Goal: Task Accomplishment & Management: Complete application form

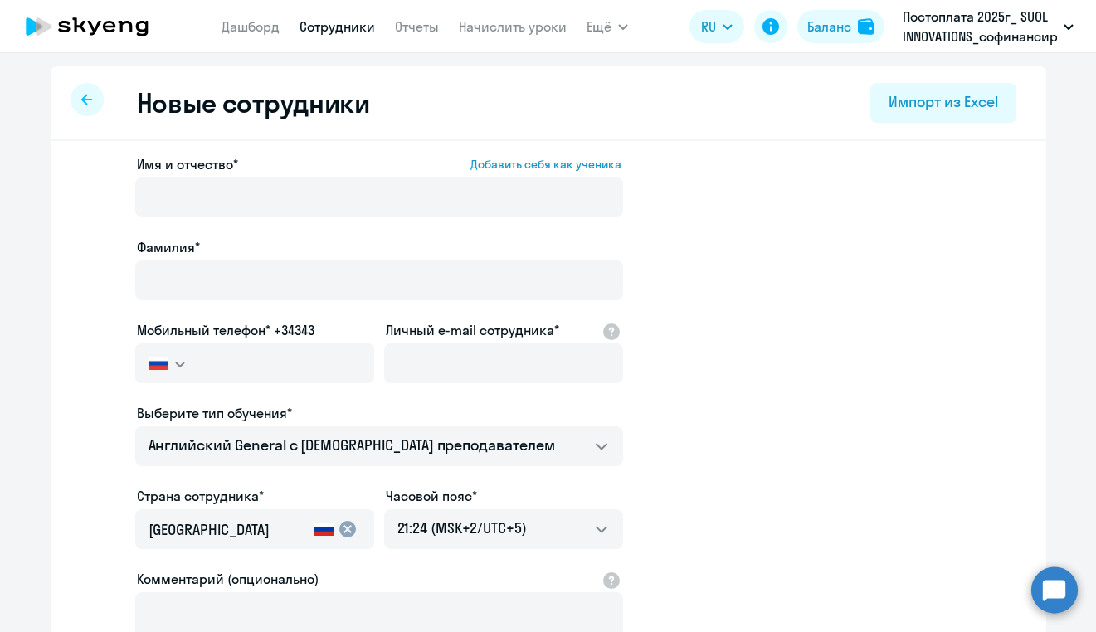
select select "english_adult_not_native_speaker"
select select "5"
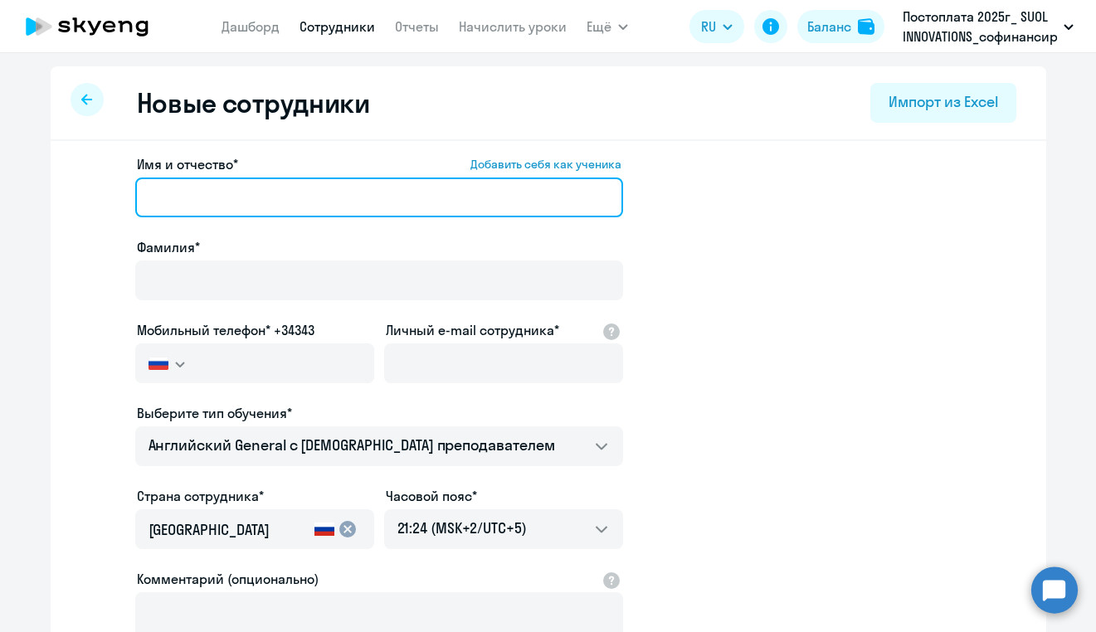
click at [267, 197] on input "Имя и отчество* Добавить себя как ученика" at bounding box center [379, 198] width 488 height 40
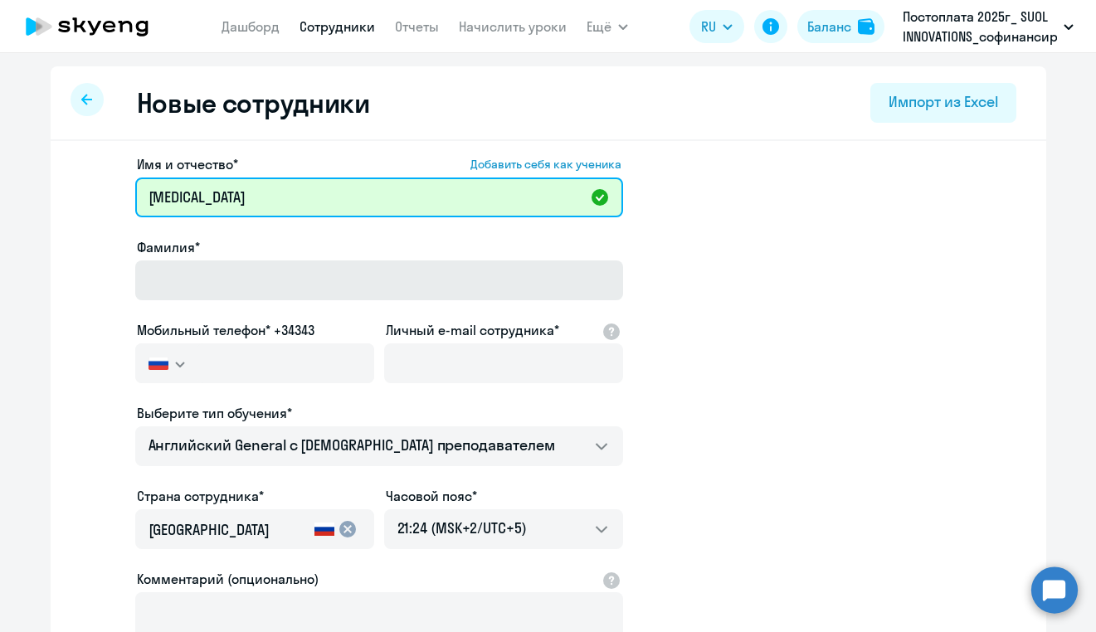
type input "[MEDICAL_DATA]"
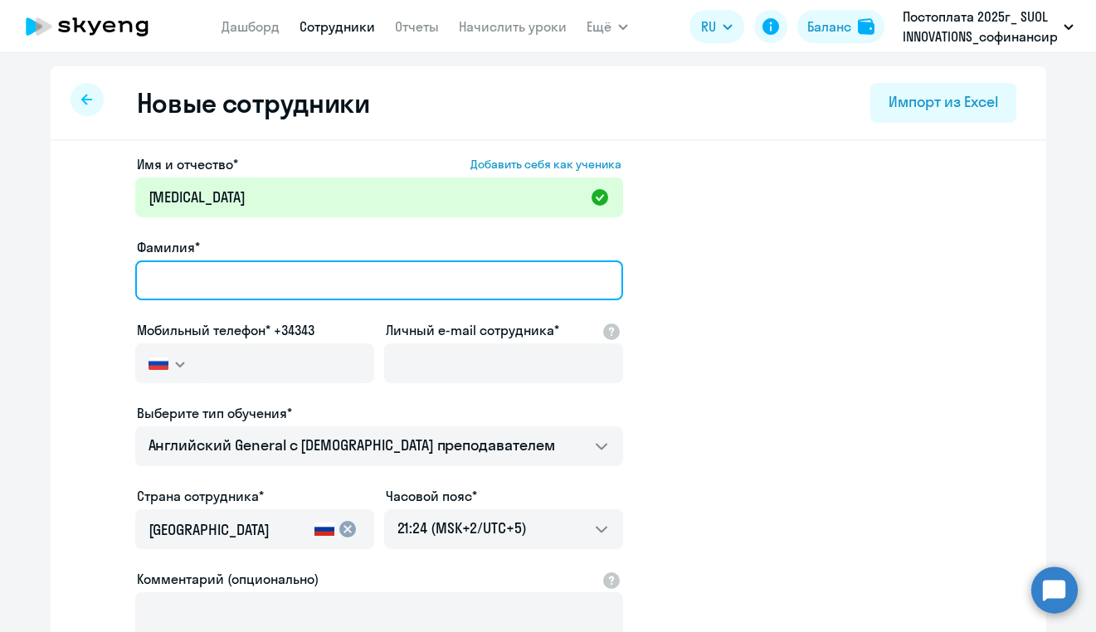
click at [238, 268] on input "Фамилия*" at bounding box center [379, 280] width 488 height 40
type input "Akhremenkov"
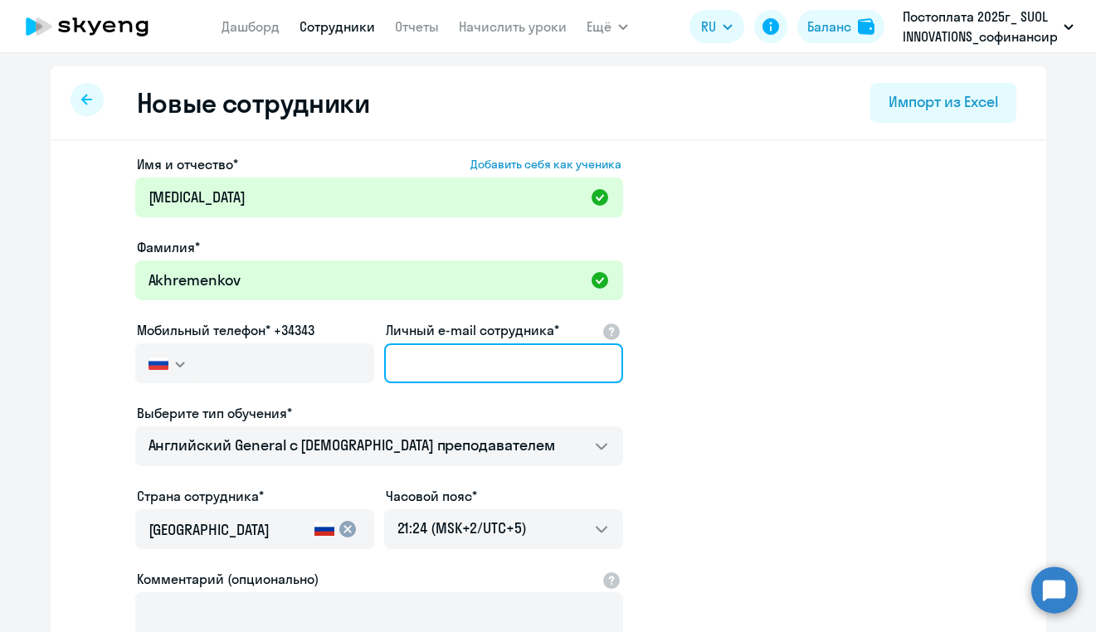
click at [445, 357] on input "Личный e-mail сотрудника*" at bounding box center [503, 363] width 239 height 40
paste input "[EMAIL_ADDRESS][DOMAIN_NAME]"
type input "[EMAIL_ADDRESS][DOMAIN_NAME]"
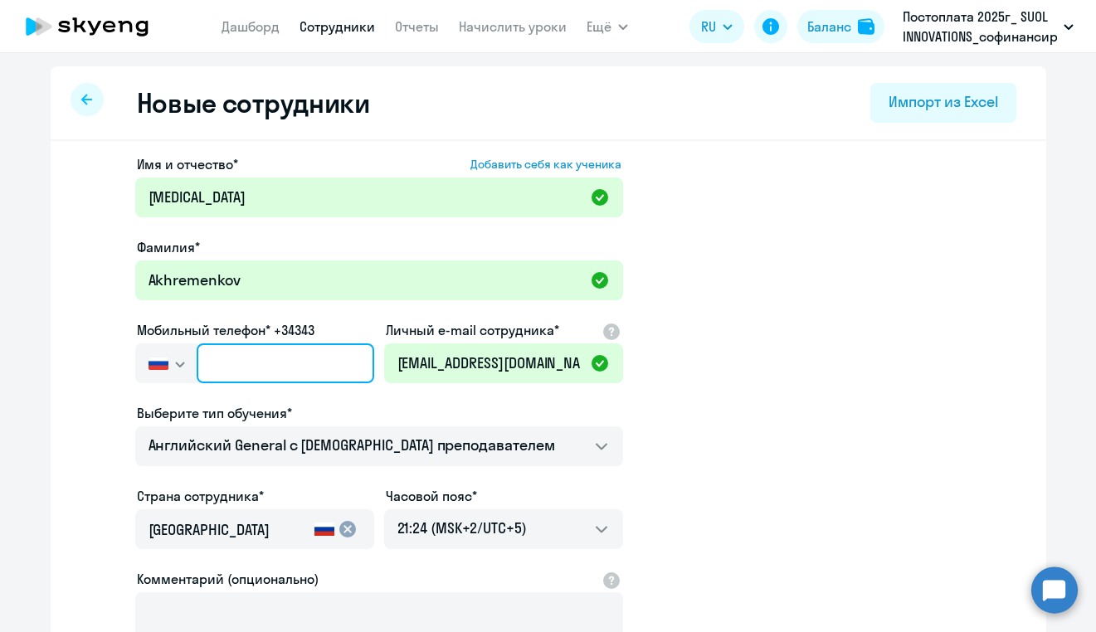
click at [305, 367] on input "text" at bounding box center [285, 363] width 177 height 40
paste input "[PHONE_NUMBER]"
type input "[PHONE_NUMBER]"
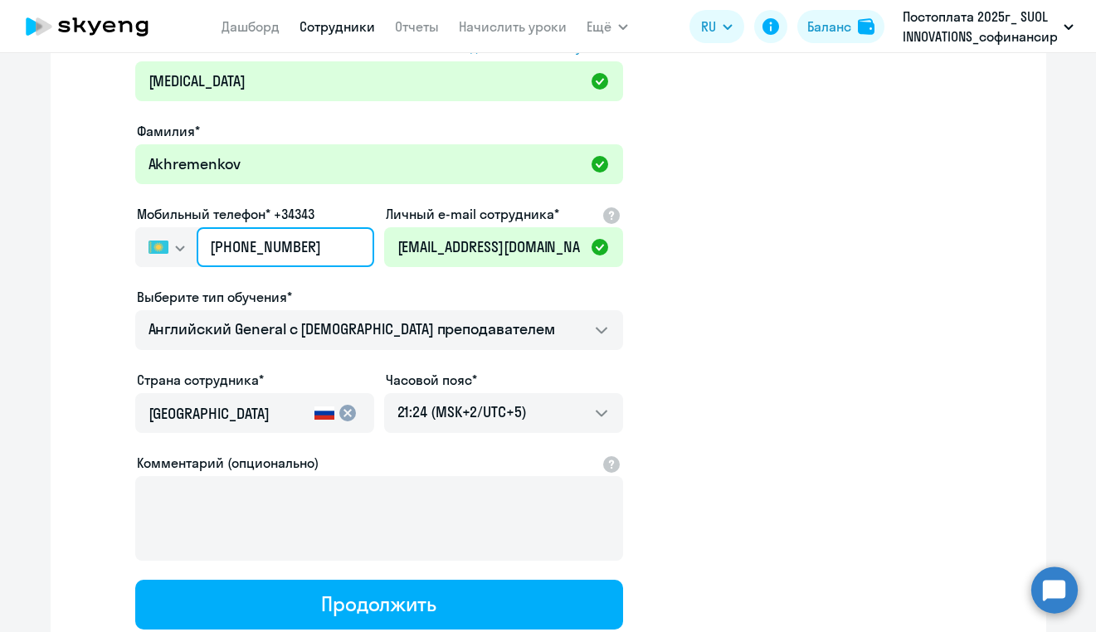
scroll to position [143, 0]
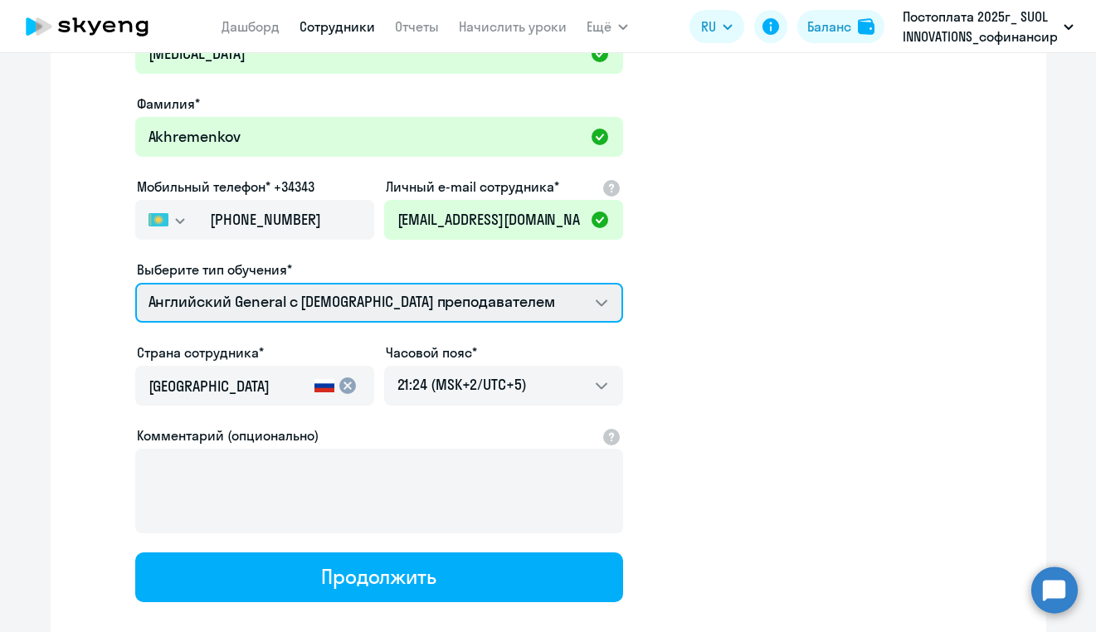
click at [381, 307] on select "Self-Study COMMON.SERVICE_TITLE.LONG.[DEMOGRAPHIC_DATA] COMMON.SERVICE_TITLE.LO…" at bounding box center [379, 303] width 488 height 40
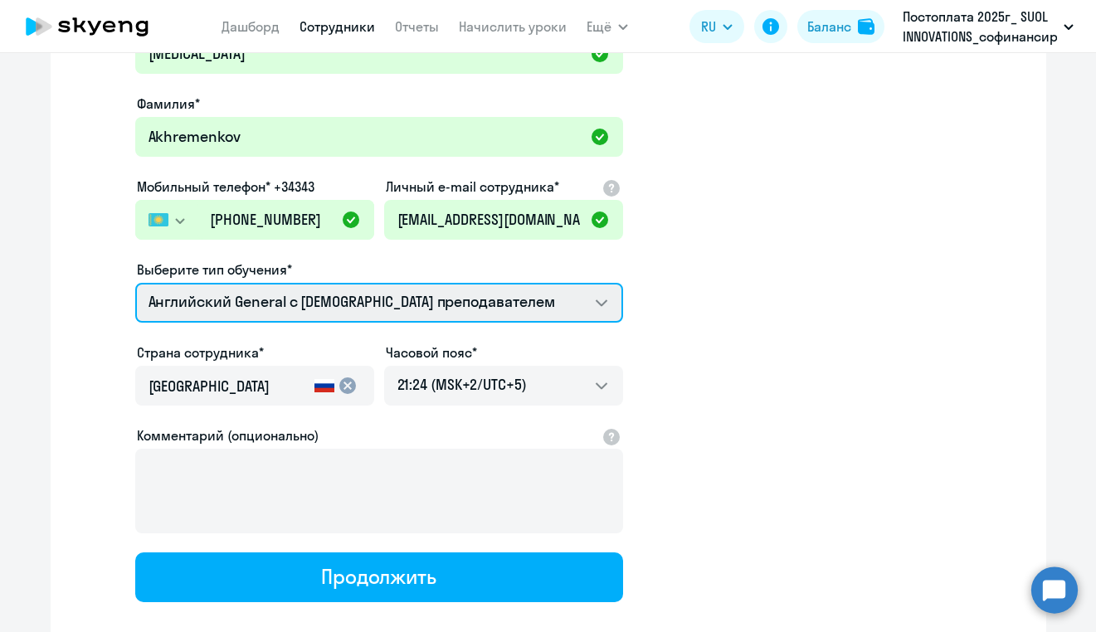
select select "english_adult_not_native_speaker_premium"
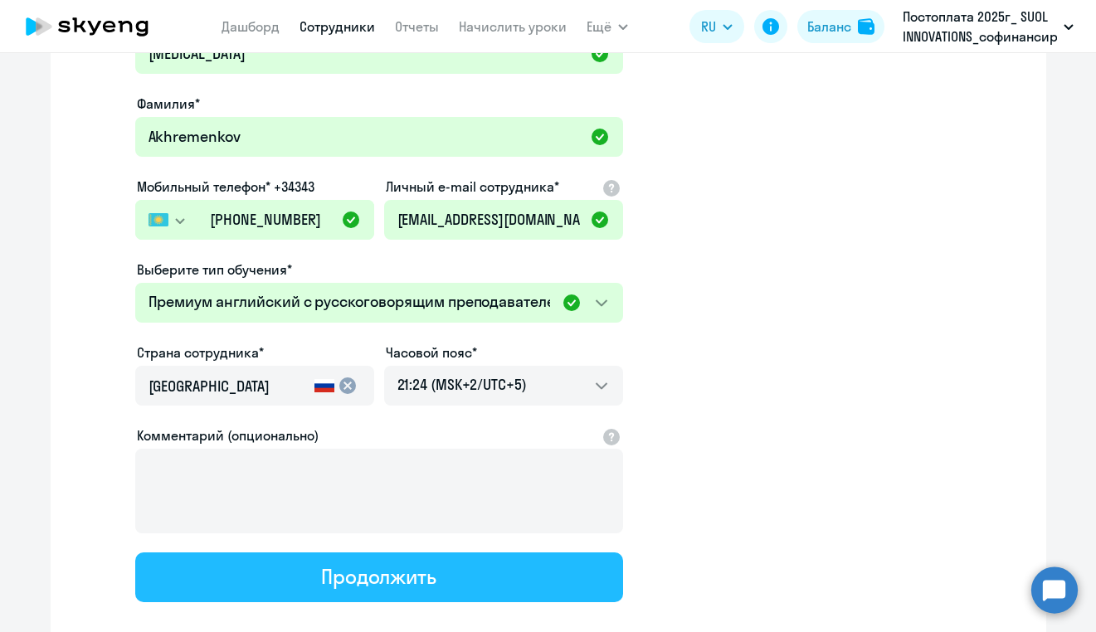
click at [398, 572] on div "Продолжить" at bounding box center [378, 576] width 115 height 27
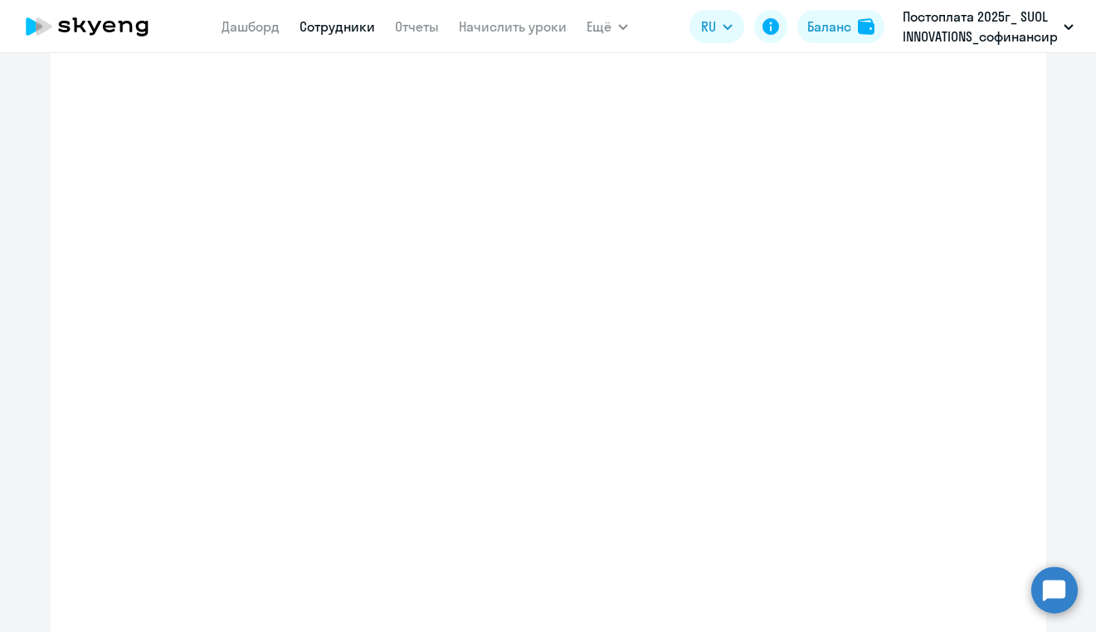
select select "english_adult_not_native_speaker_premium"
select select "5"
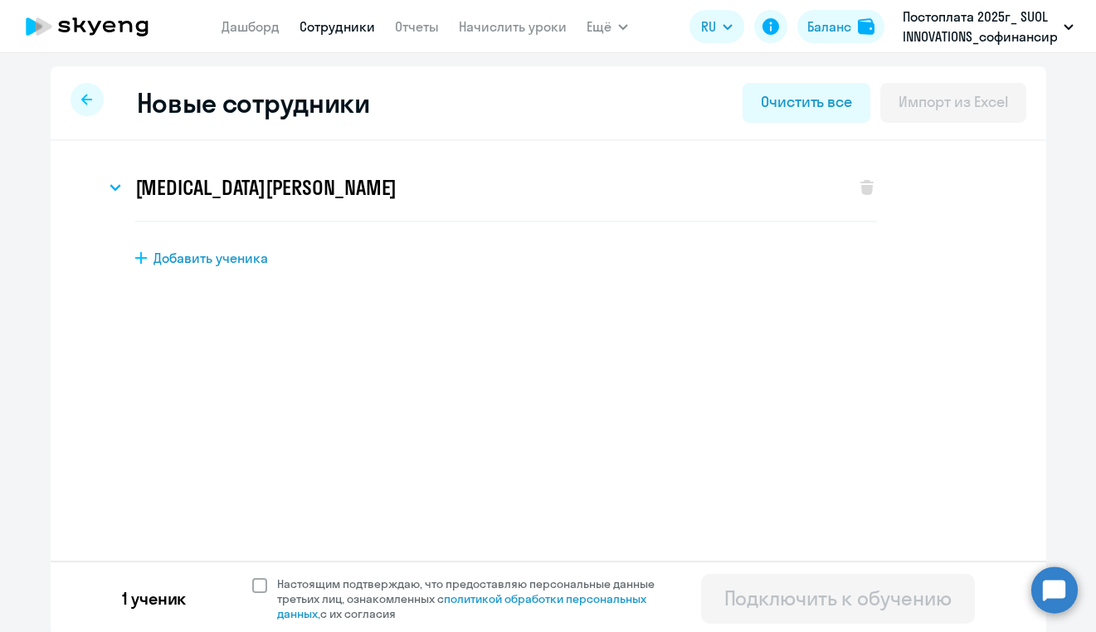
click at [255, 585] on span at bounding box center [259, 585] width 15 height 15
click at [252, 576] on input "Настоящим подтверждаю, что предоставляю персональные данные третьих лиц, ознако…" at bounding box center [251, 576] width 1 height 1
checkbox input "true"
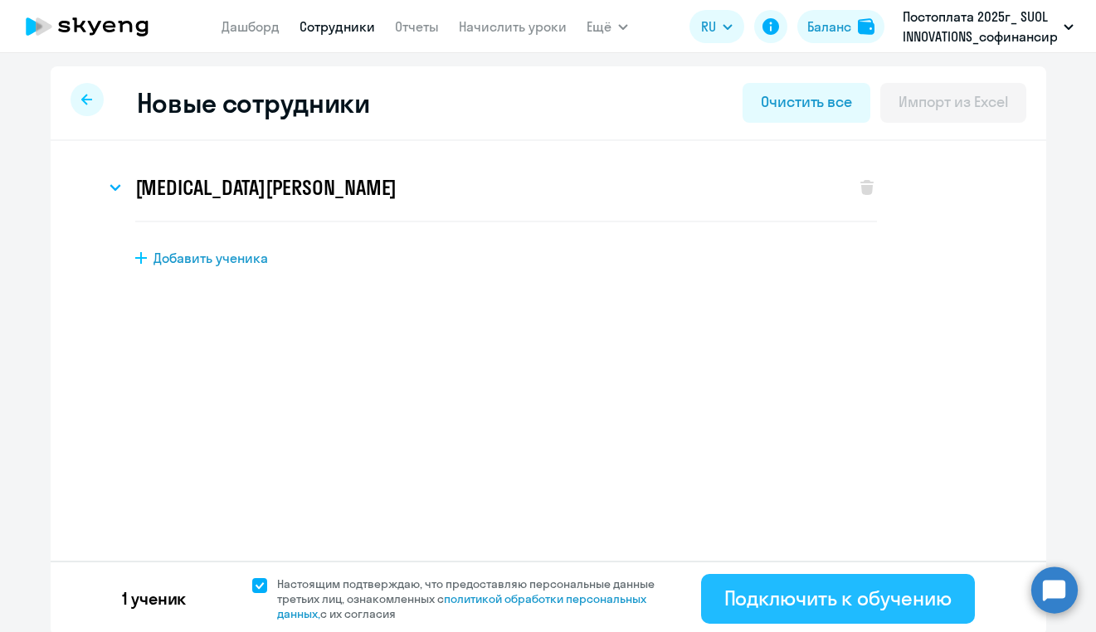
click at [768, 597] on div "Подключить к обучению" at bounding box center [837, 598] width 227 height 27
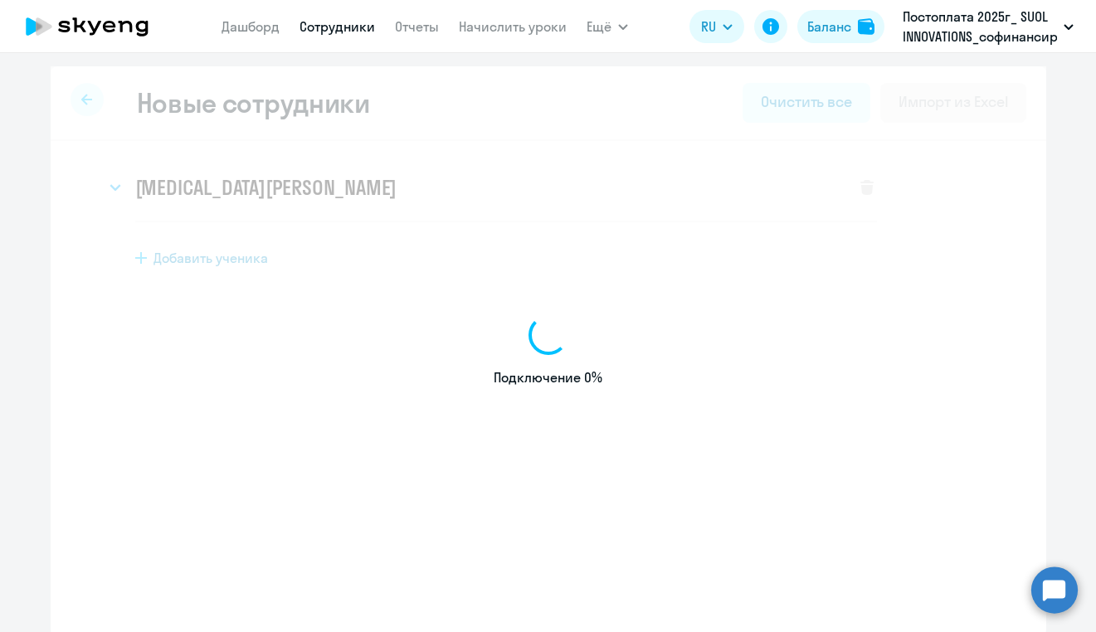
select select "english_adult_not_native_speaker"
select select "5"
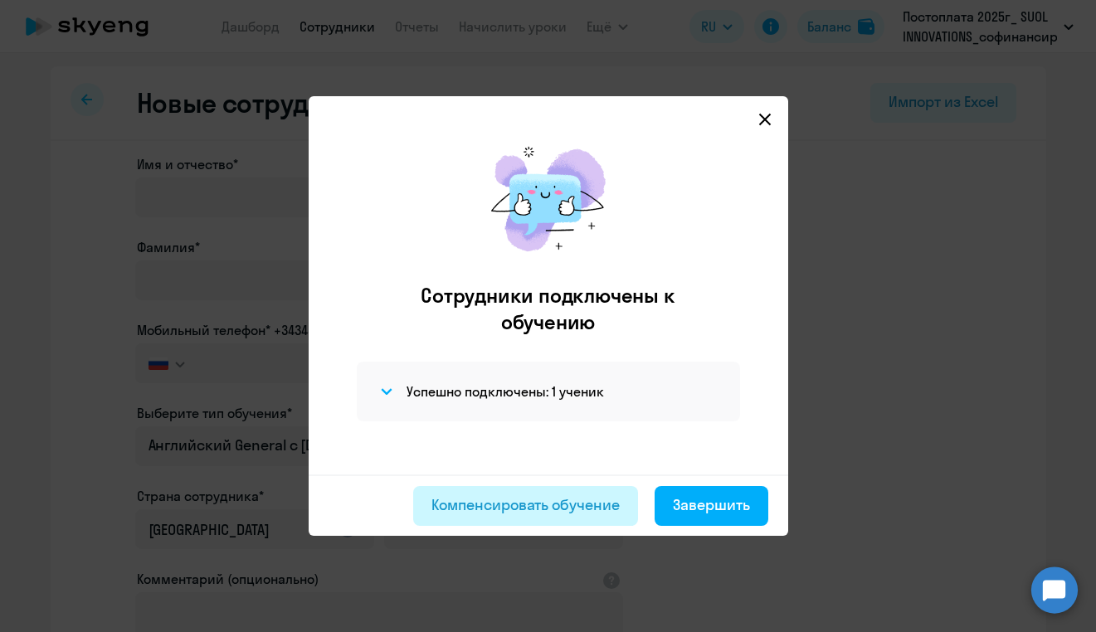
click at [514, 506] on div "Компенсировать обучение" at bounding box center [525, 505] width 188 height 22
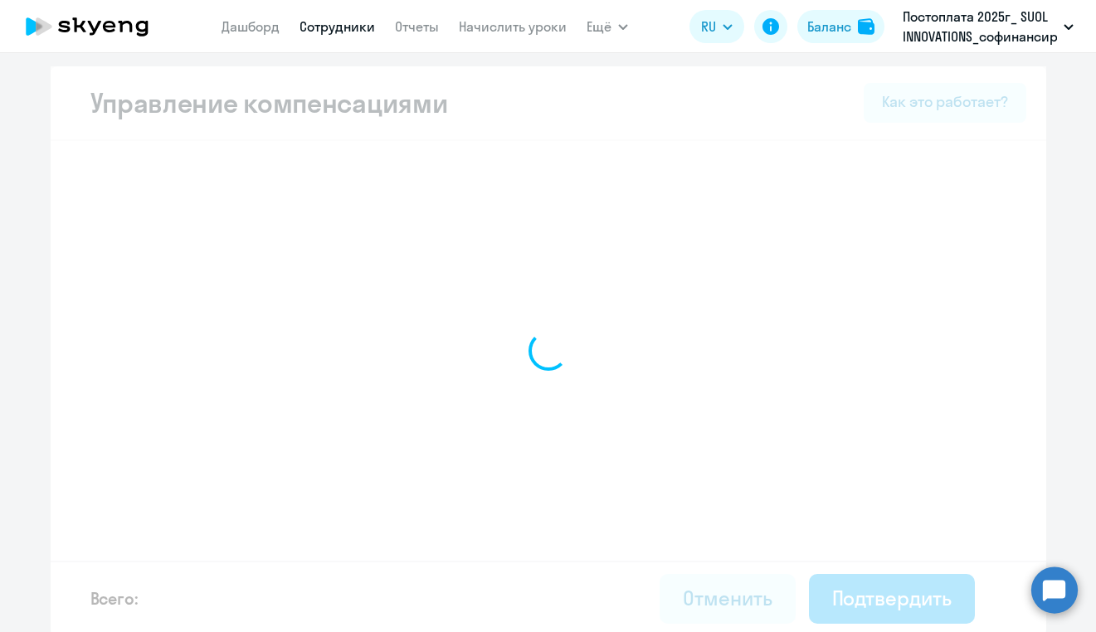
select select "MONTHLY"
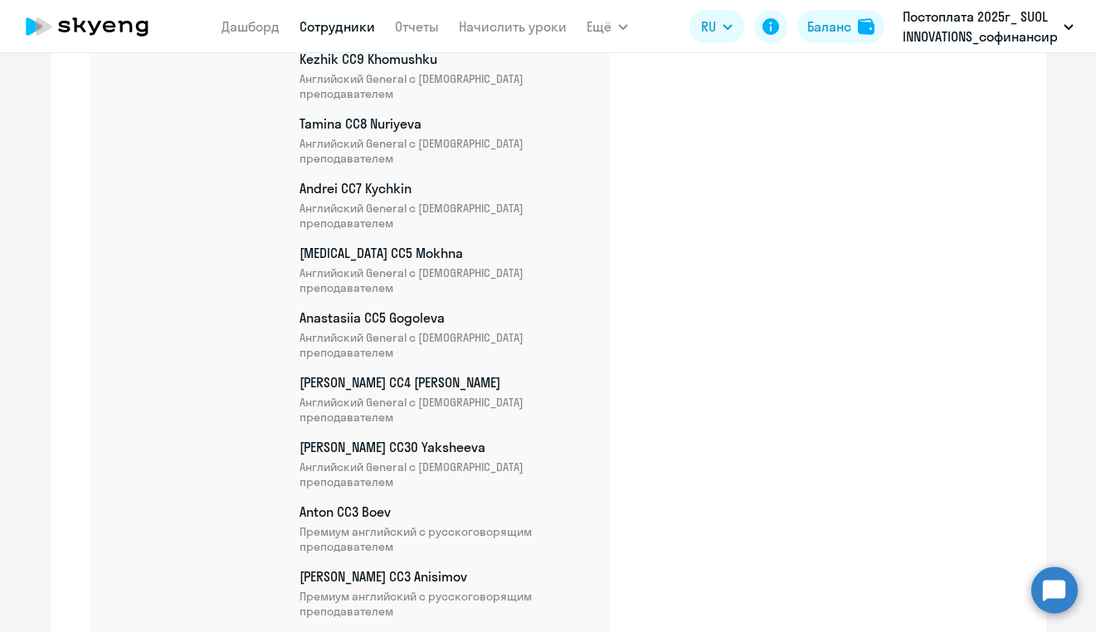
scroll to position [8986, 0]
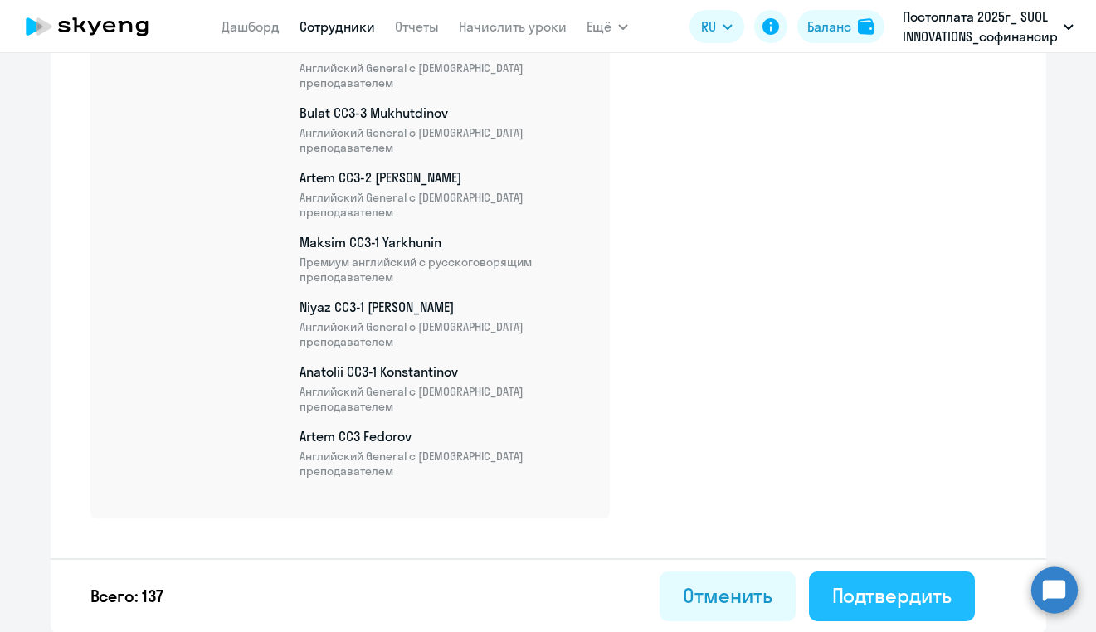
click at [878, 592] on div "Подтвердить" at bounding box center [891, 595] width 119 height 27
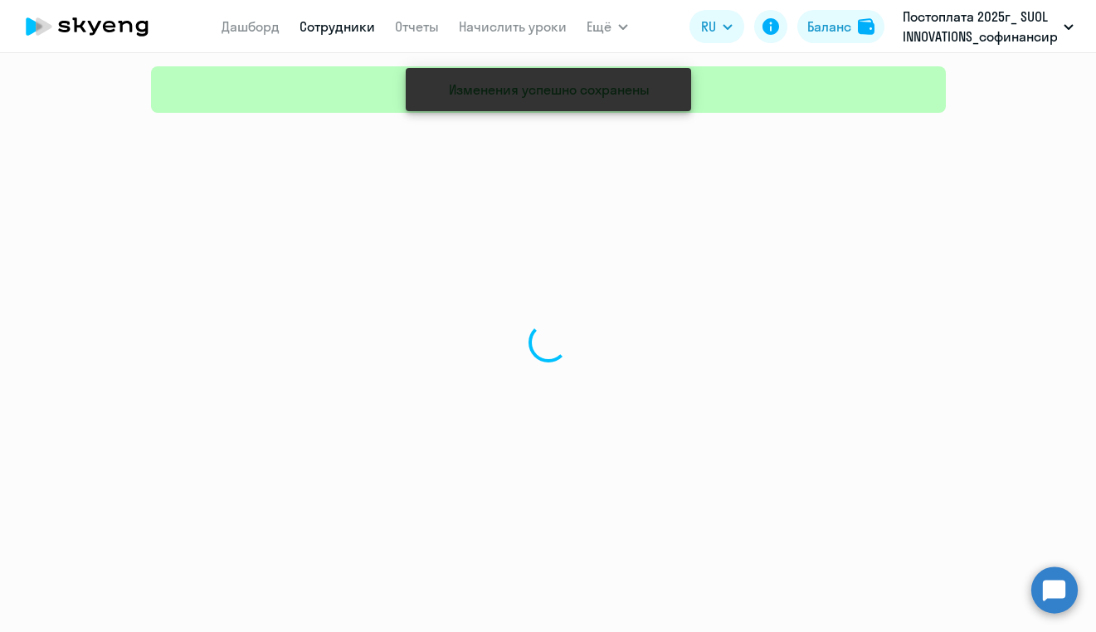
select select "30"
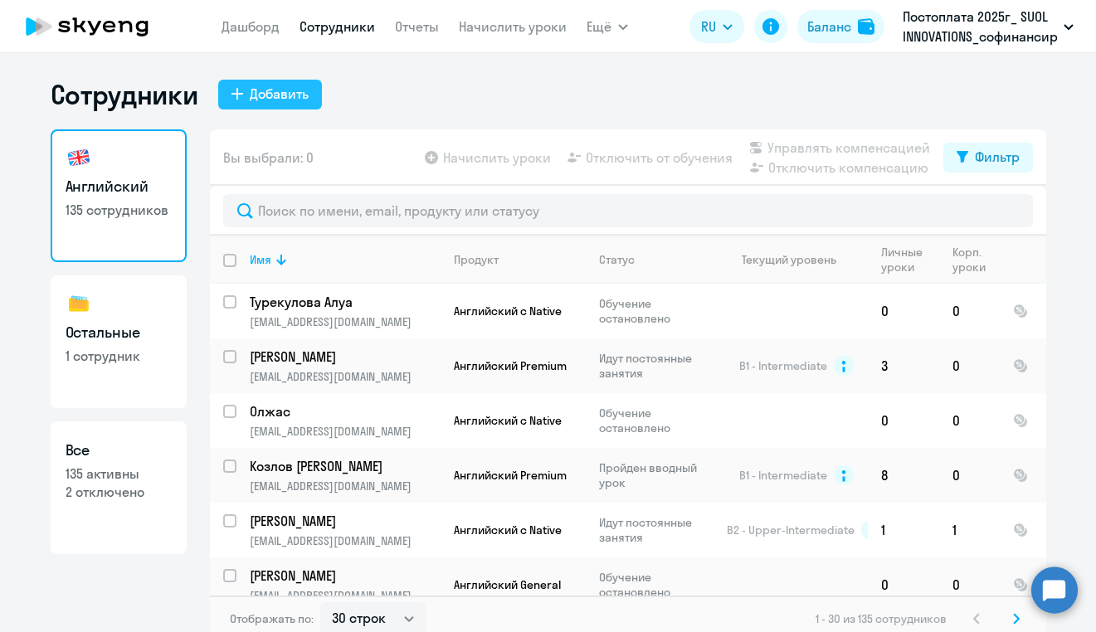
click at [292, 90] on div "Добавить" at bounding box center [279, 94] width 59 height 20
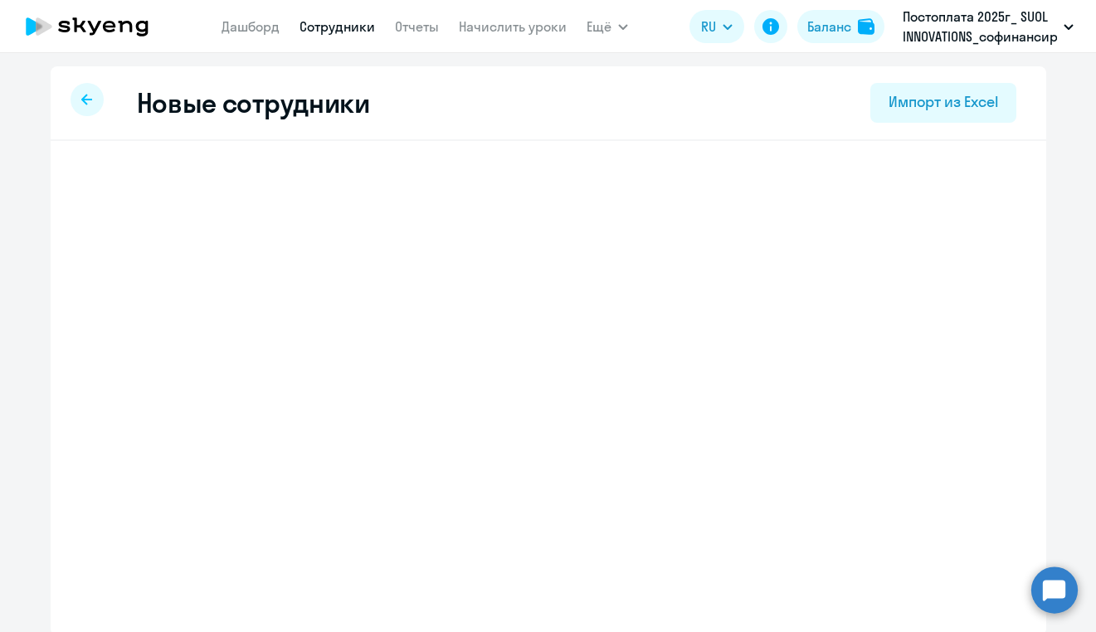
select select "english_adult_not_native_speaker"
select select "5"
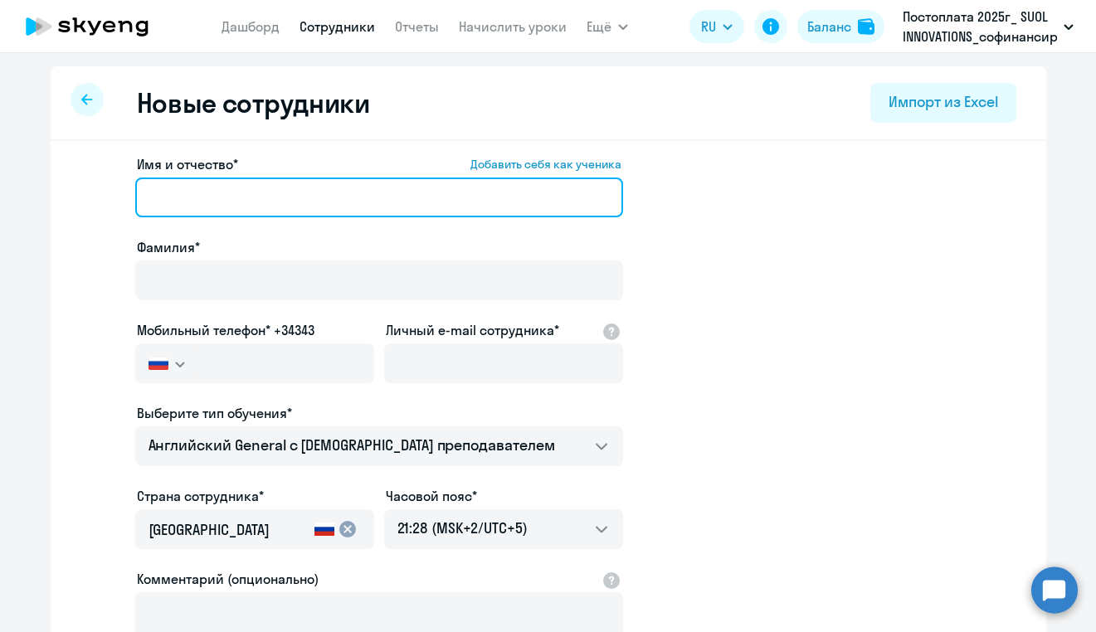
click at [315, 189] on input "Имя и отчество* Добавить себя как ученика" at bounding box center [379, 198] width 488 height 40
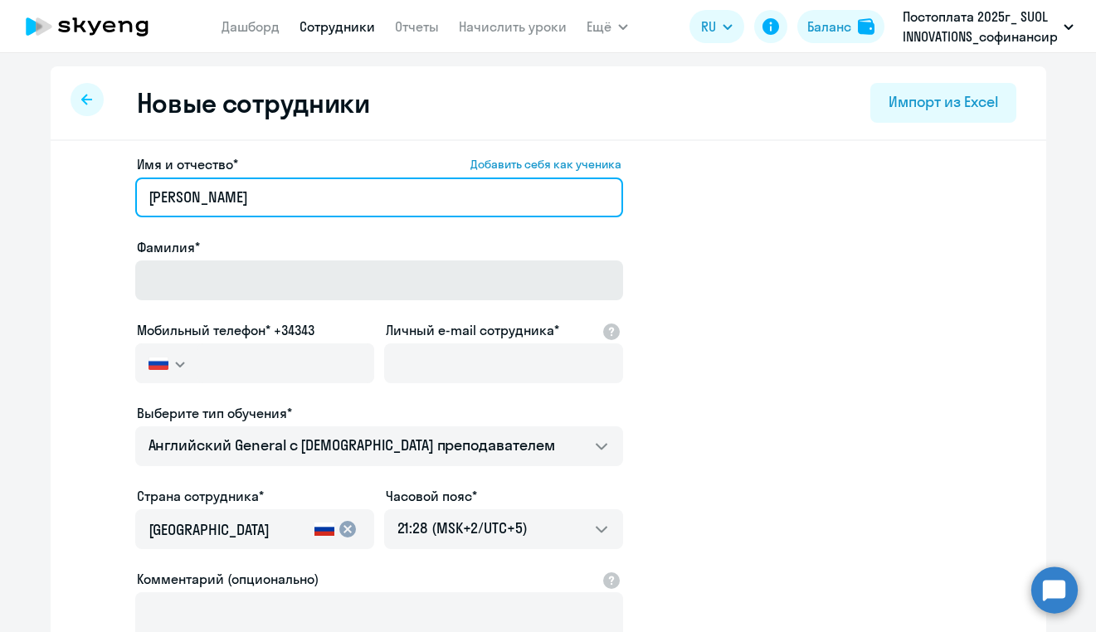
type input "[PERSON_NAME]"
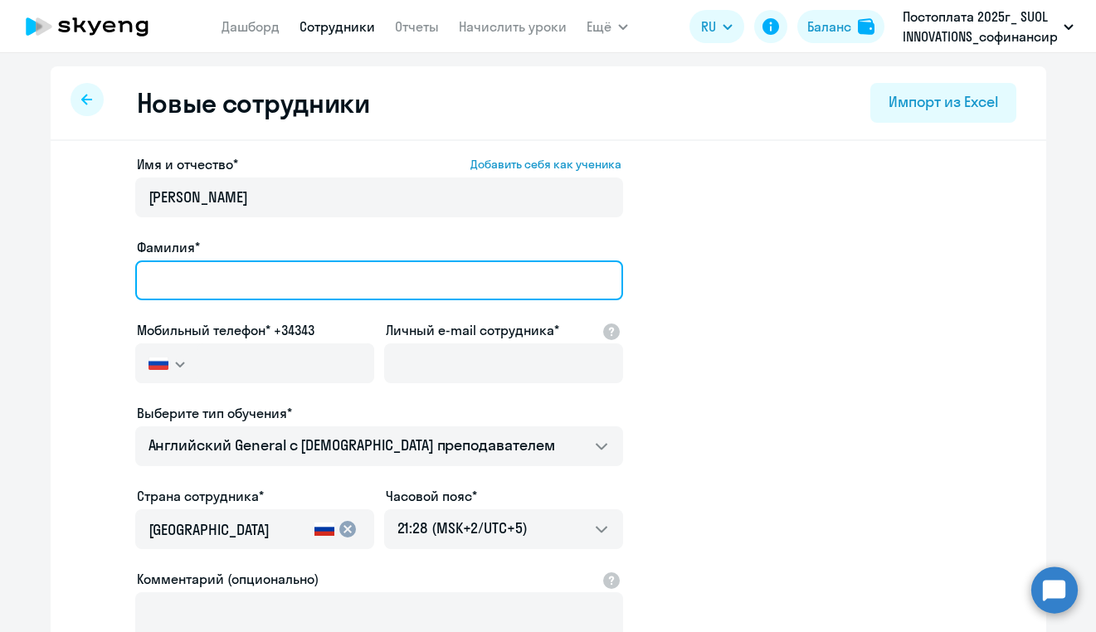
click at [299, 278] on input "Фамилия*" at bounding box center [379, 280] width 488 height 40
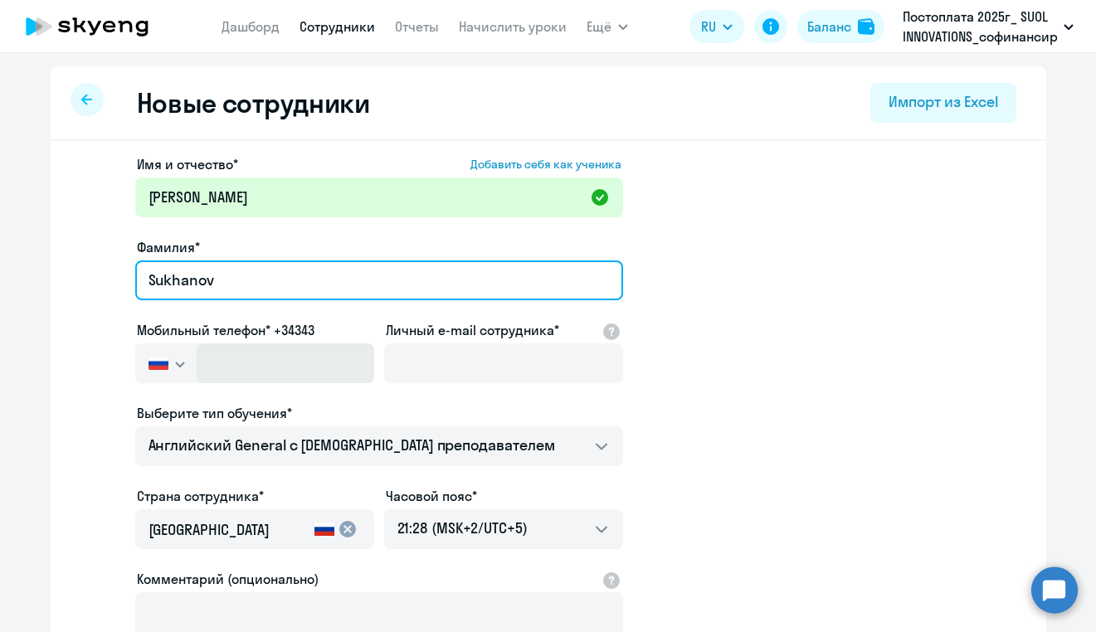
type input "Sukhanov"
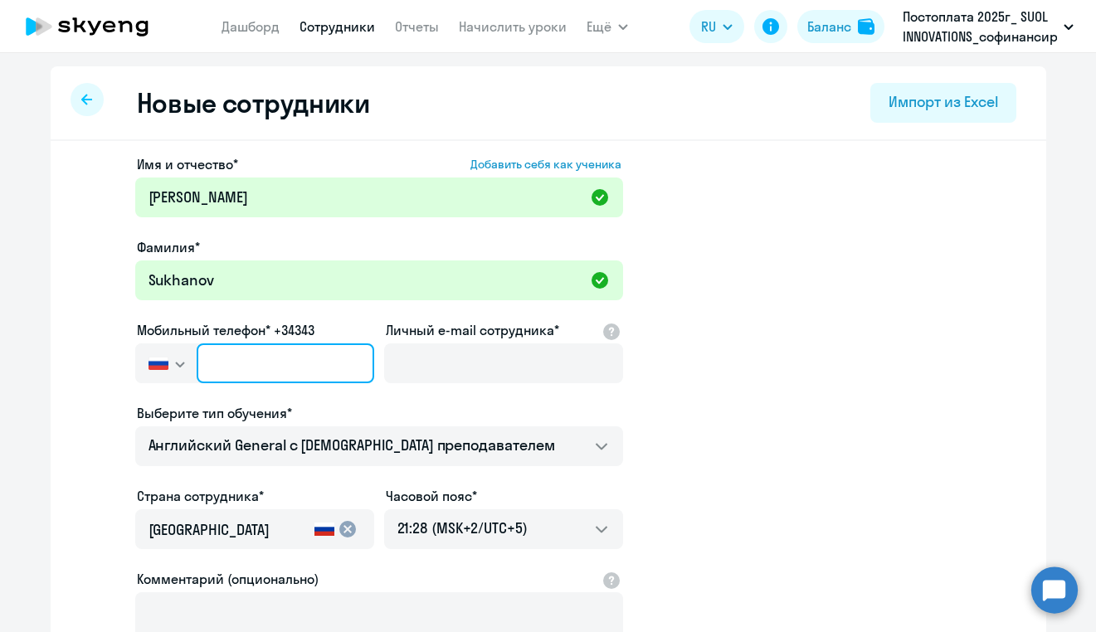
click at [283, 362] on input "text" at bounding box center [285, 363] width 177 height 40
paste input "[PHONE_NUMBER]"
type input "[PHONE_NUMBER]"
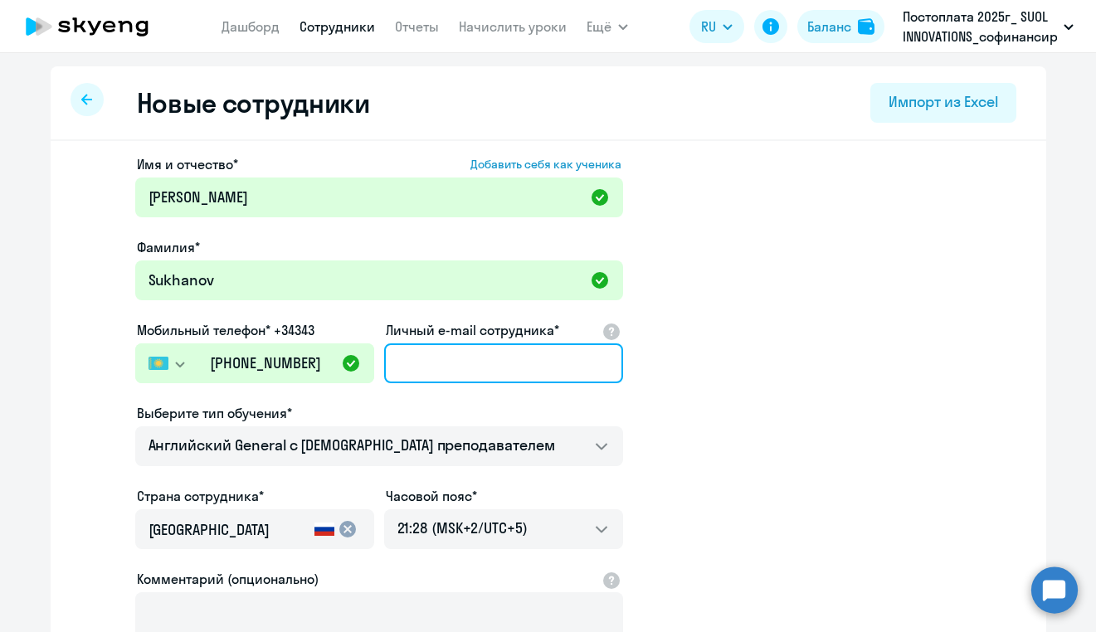
click at [455, 372] on input "Личный e-mail сотрудника*" at bounding box center [503, 363] width 239 height 40
paste input "[PERSON_NAME][EMAIL_ADDRESS][DOMAIN_NAME]"
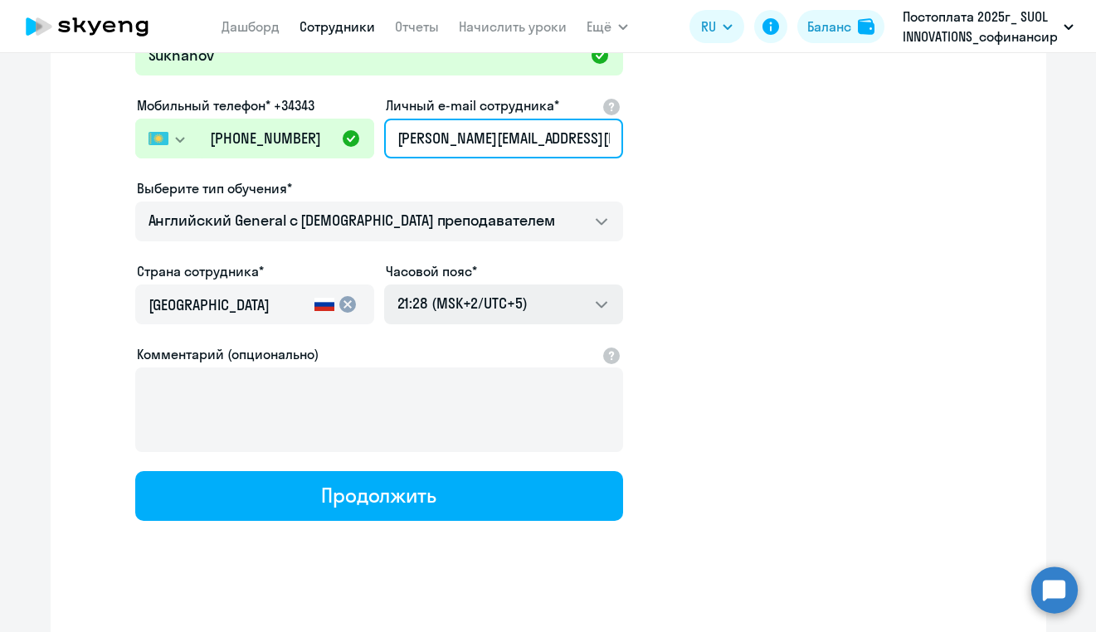
scroll to position [230, 0]
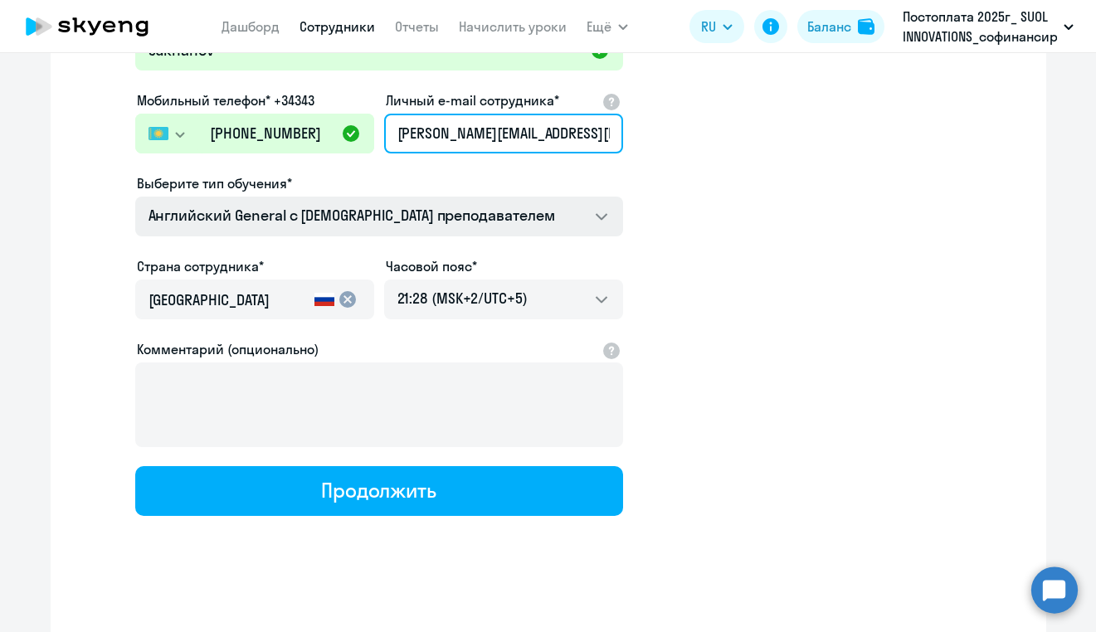
type input "[PERSON_NAME][EMAIL_ADDRESS][DOMAIN_NAME]"
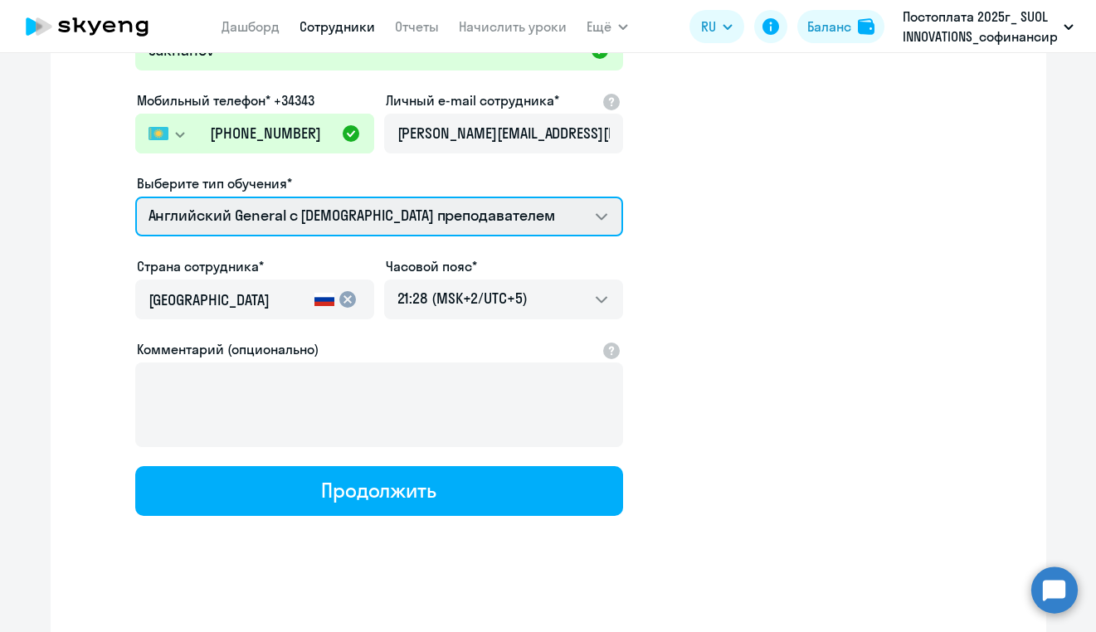
click at [544, 220] on select "Self-Study COMMON.SERVICE_TITLE.LONG.[DEMOGRAPHIC_DATA] COMMON.SERVICE_TITLE.LO…" at bounding box center [379, 217] width 488 height 40
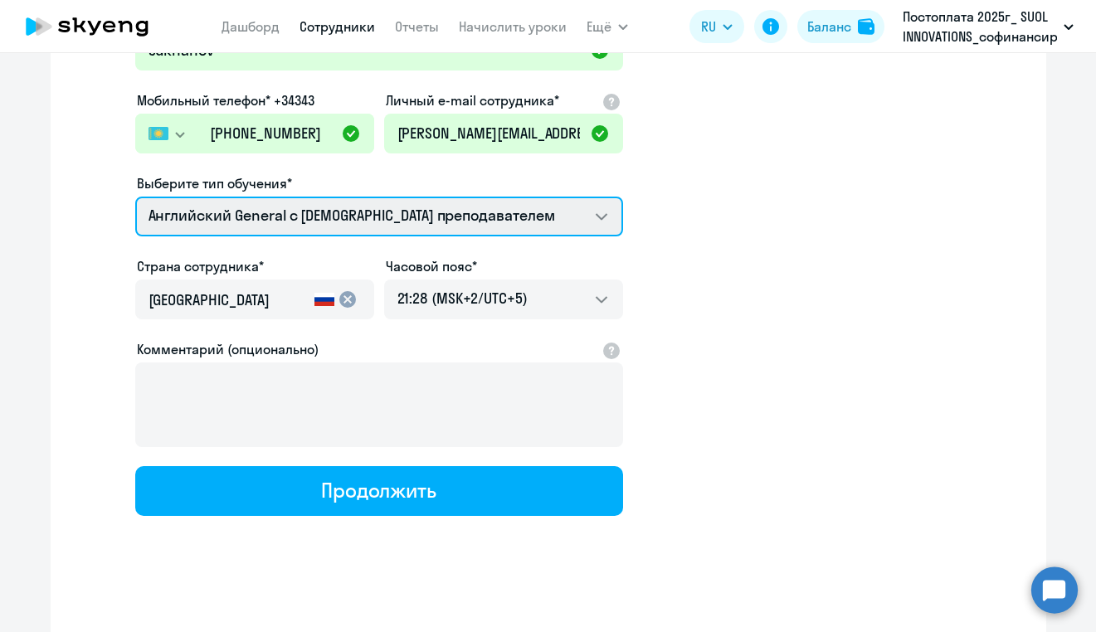
select select "english_adult_not_native_speaker_premium"
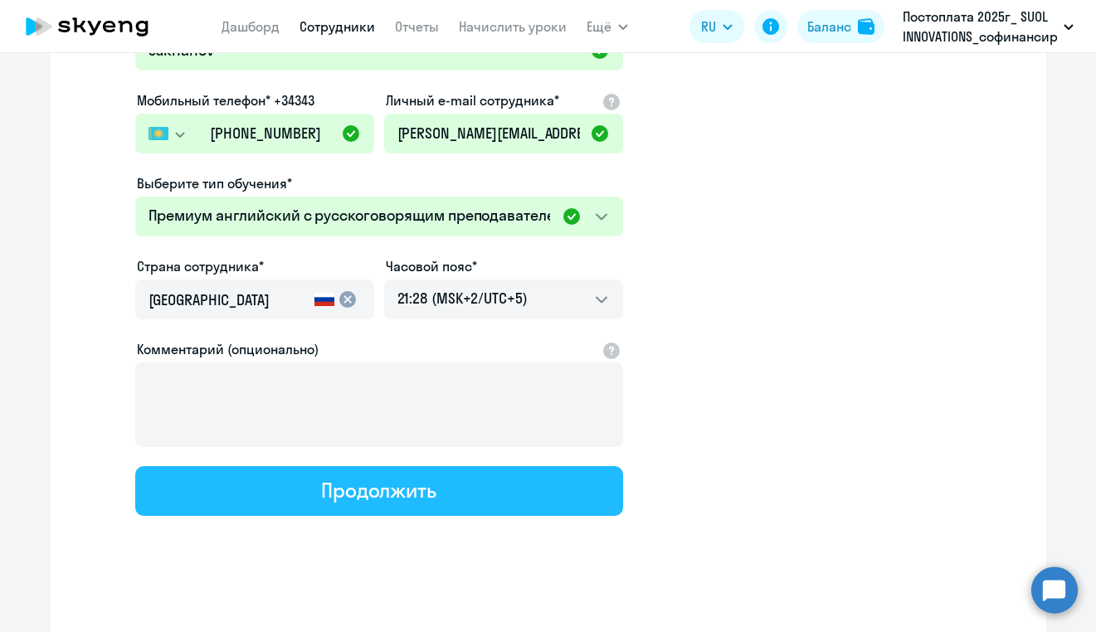
click at [386, 482] on div "Продолжить" at bounding box center [378, 490] width 115 height 27
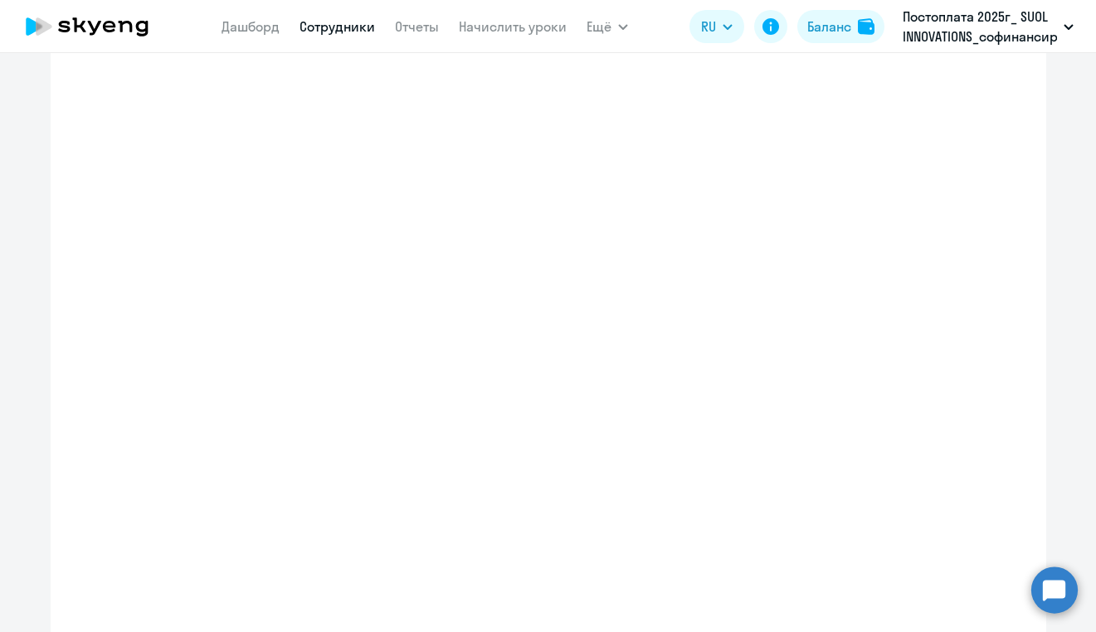
select select "english_adult_not_native_speaker_premium"
select select "5"
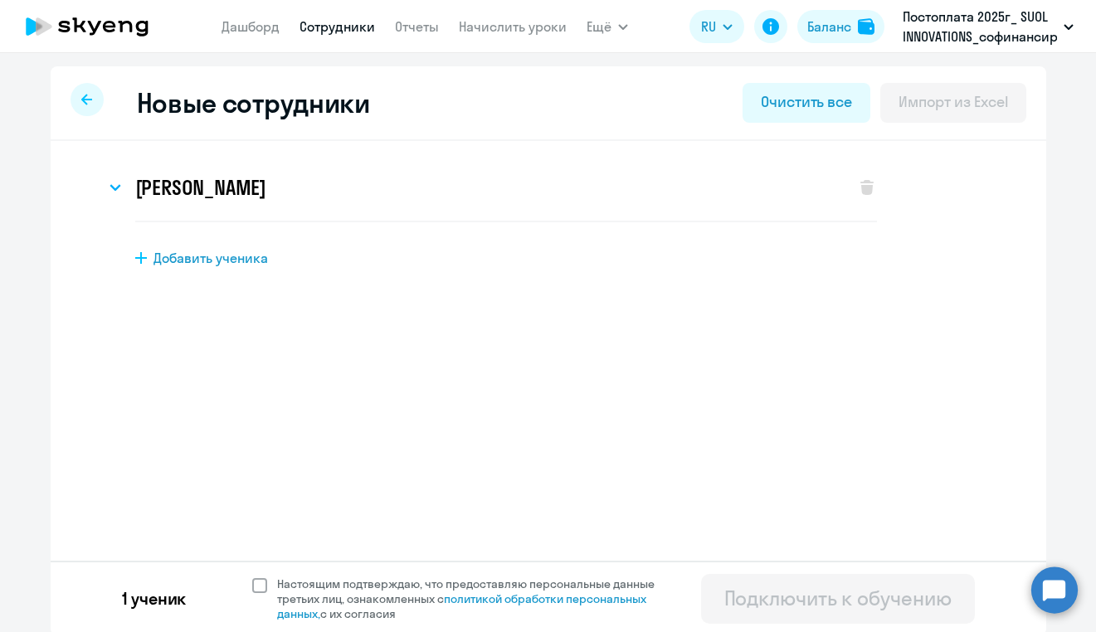
click at [261, 583] on span at bounding box center [259, 585] width 15 height 15
click at [252, 576] on input "Настоящим подтверждаю, что предоставляю персональные данные третьих лиц, ознако…" at bounding box center [251, 576] width 1 height 1
checkbox input "true"
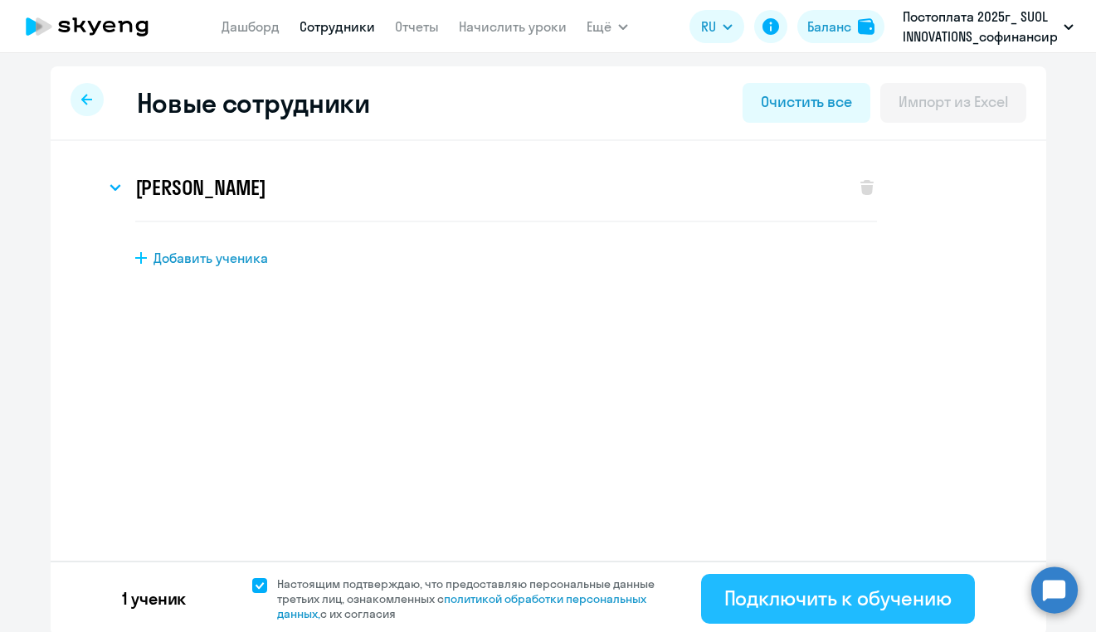
click at [794, 583] on button "Подключить к обучению" at bounding box center [838, 599] width 274 height 50
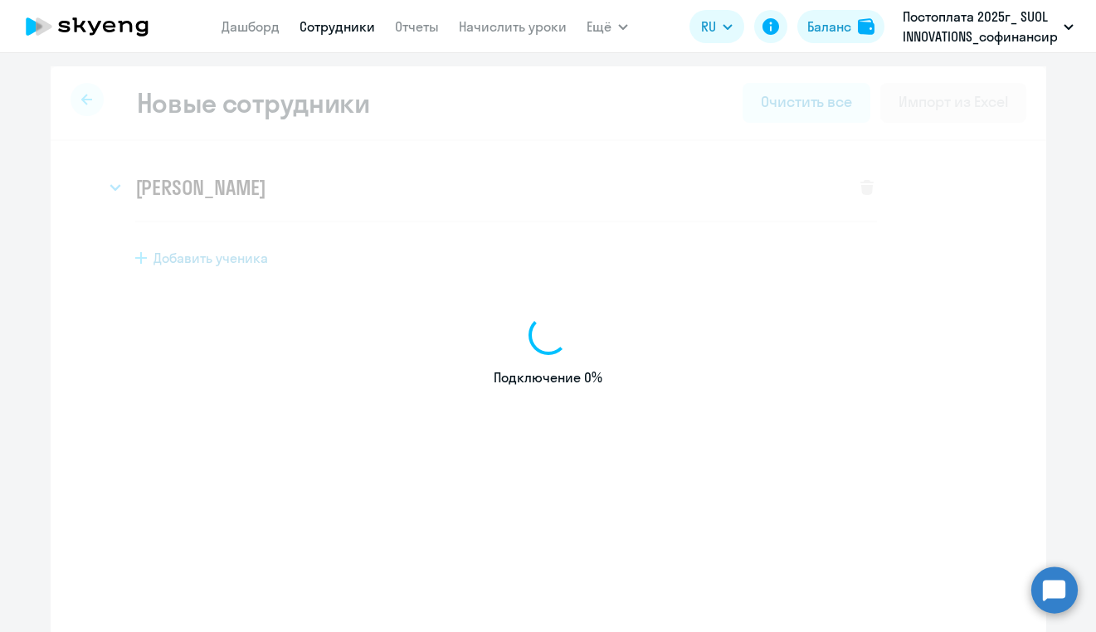
select select "english_adult_not_native_speaker"
select select "5"
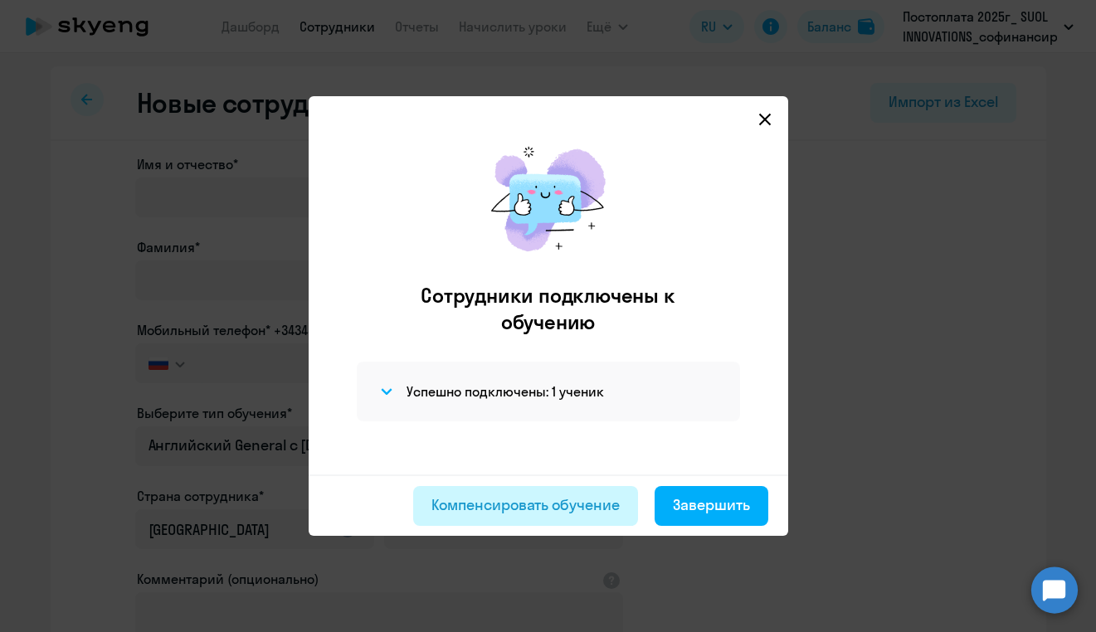
click at [479, 503] on div "Компенсировать обучение" at bounding box center [525, 505] width 188 height 22
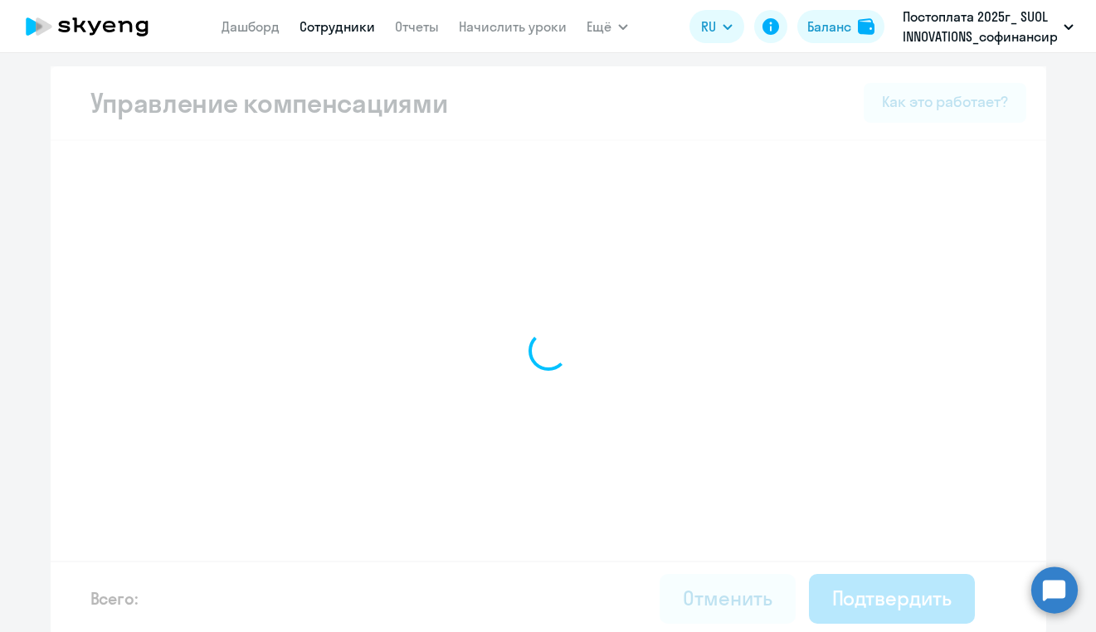
select select "MONTHLY"
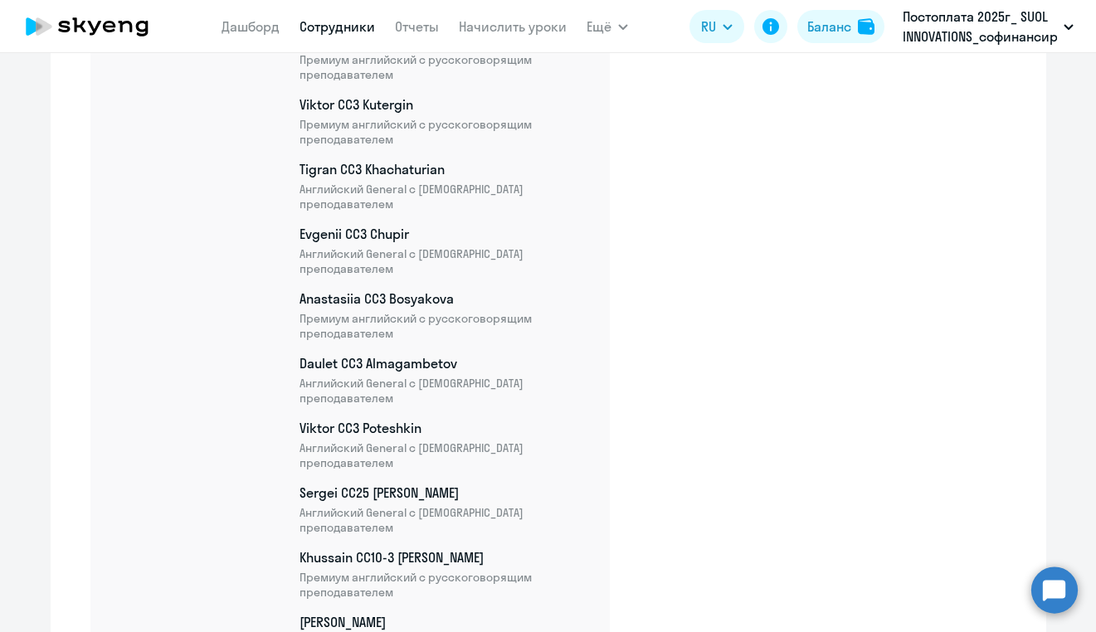
scroll to position [9050, 0]
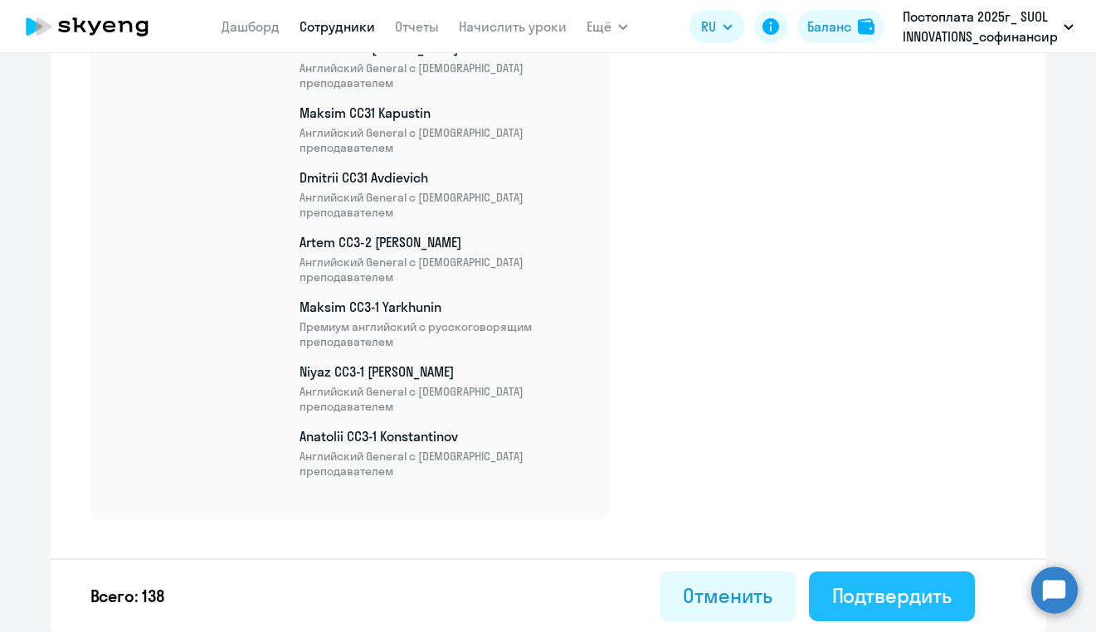
click at [883, 598] on div "Подтвердить" at bounding box center [891, 595] width 119 height 27
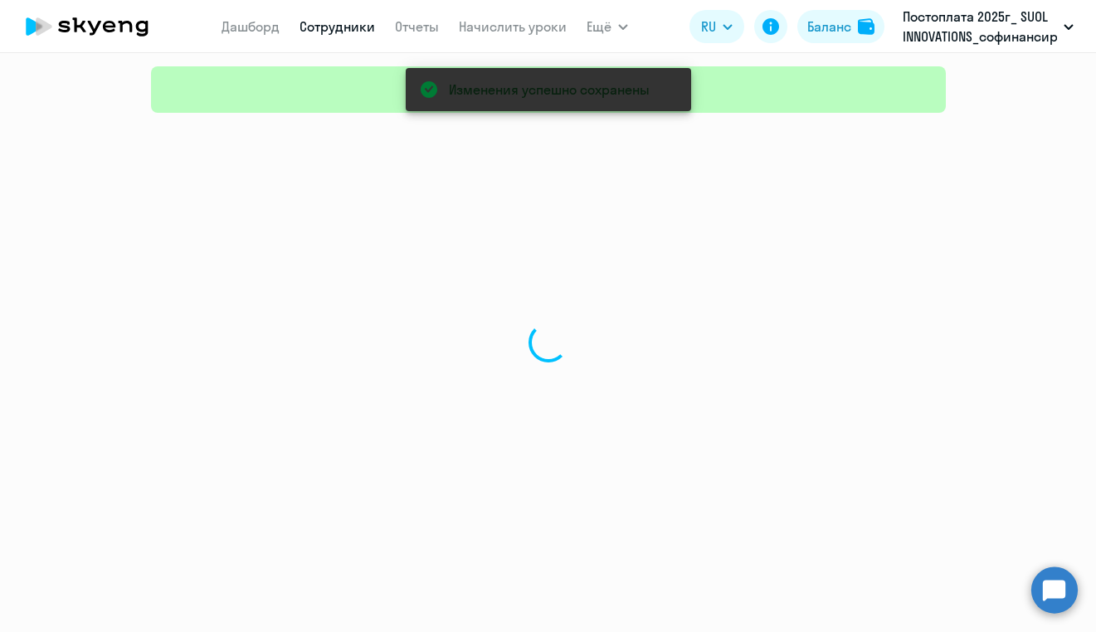
select select "30"
